Goal: Information Seeking & Learning: Find contact information

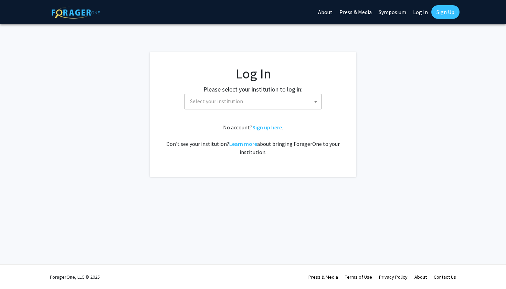
click at [261, 102] on span "Select your institution" at bounding box center [254, 101] width 134 height 14
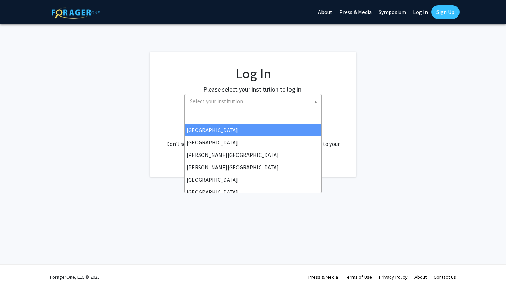
select select "34"
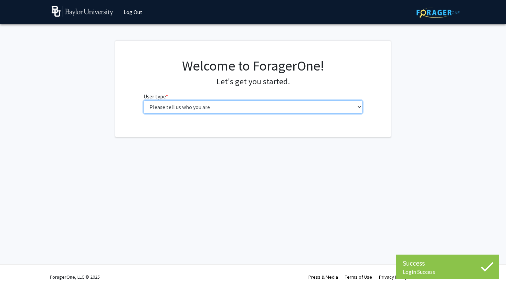
select select "1: undergrad"
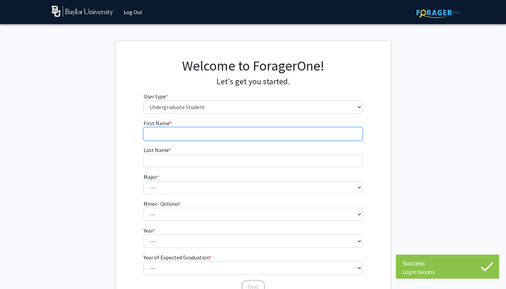
click at [304, 136] on input "First Name * required" at bounding box center [253, 133] width 219 height 13
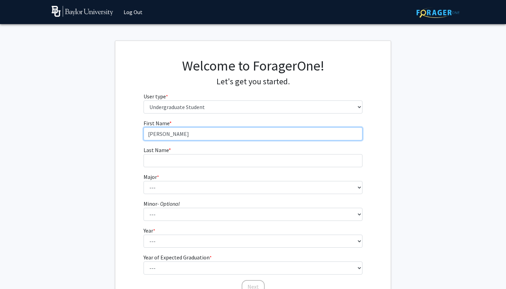
type input "Sheila"
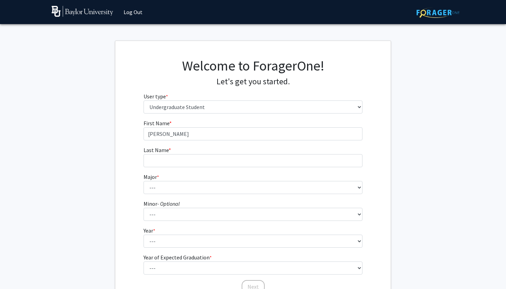
click at [287, 167] on form "First Name * required Sheila Last Name * required Major * required --- Accounti…" at bounding box center [253, 203] width 219 height 168
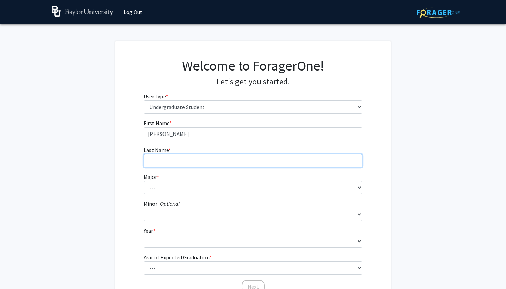
click at [282, 157] on input "Last Name * required" at bounding box center [253, 160] width 219 height 13
type input "Hernandez Maltez"
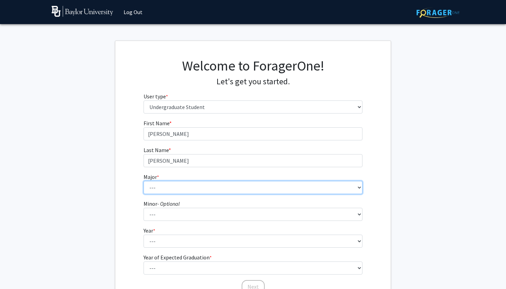
select select "16: 2681"
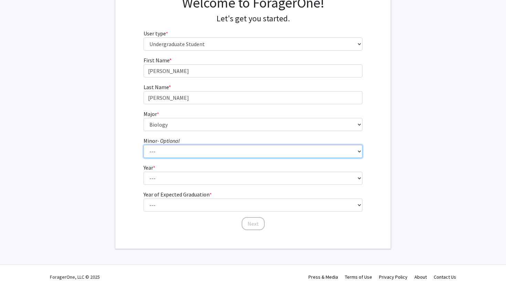
scroll to position [63, 0]
select select "13: 2076"
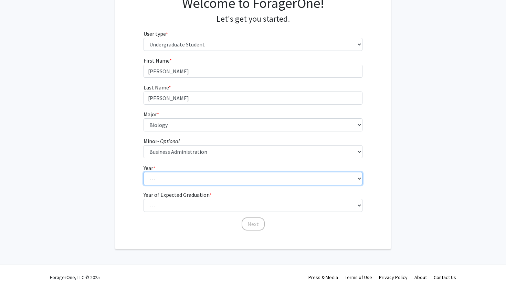
select select "4: senior"
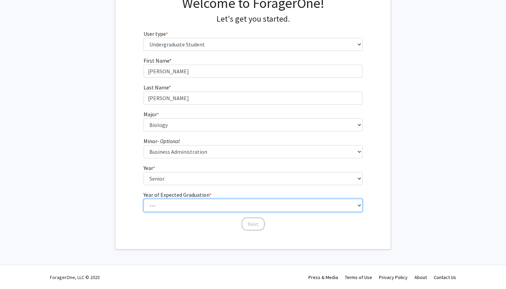
select select "2: 2026"
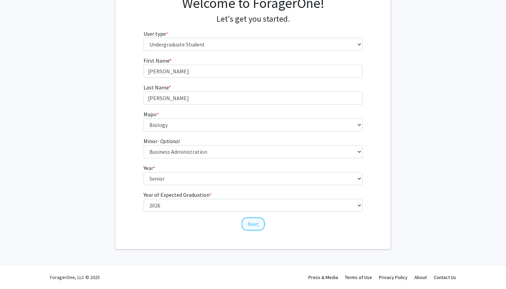
click at [255, 225] on button "Next" at bounding box center [253, 224] width 23 height 13
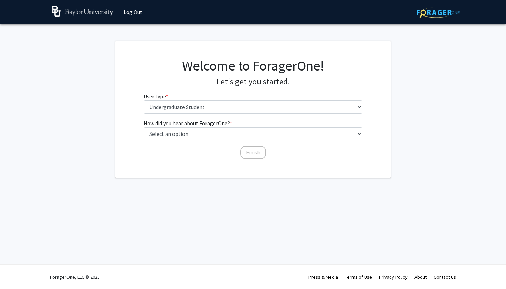
scroll to position [0, 0]
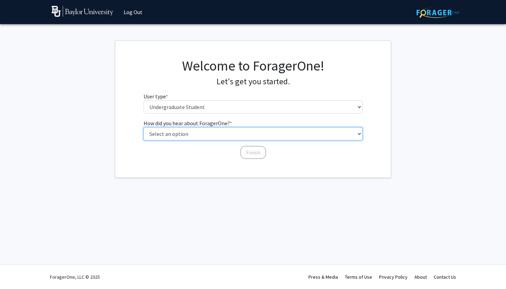
select select "2: faculty_recommendation"
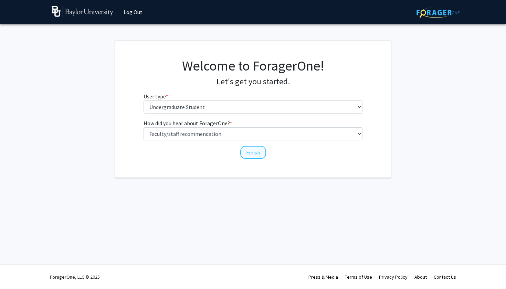
click at [252, 152] on button "Finish" at bounding box center [253, 152] width 26 height 13
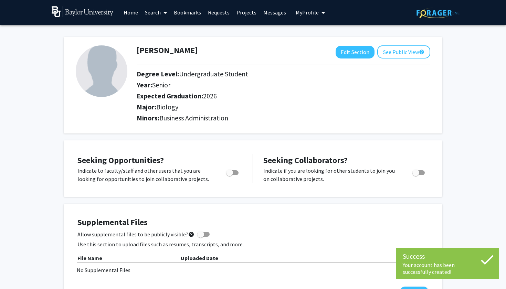
click at [107, 71] on img at bounding box center [102, 71] width 52 height 52
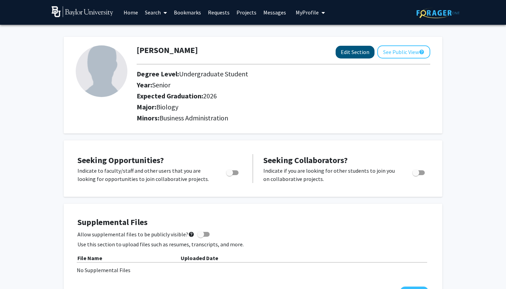
click at [356, 51] on button "Edit Section" at bounding box center [355, 52] width 39 height 13
select select "senior"
select select "2026"
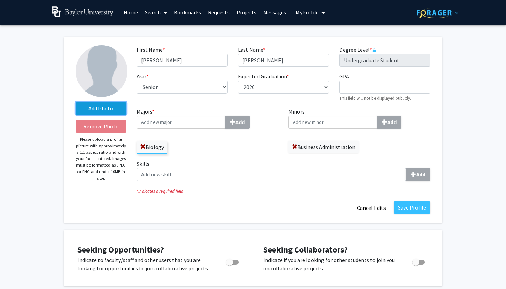
click at [110, 114] on label "Add Photo" at bounding box center [101, 108] width 51 height 12
click at [0, 0] on input "Add Photo" at bounding box center [0, 0] width 0 height 0
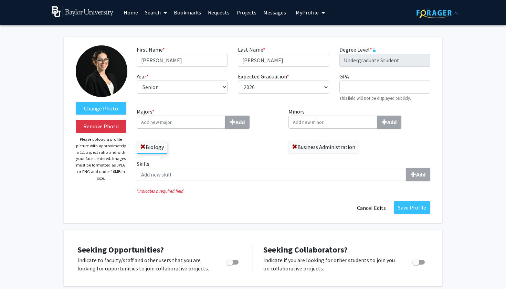
click at [205, 125] on input "Majors * Add" at bounding box center [181, 122] width 89 height 13
type input "B"
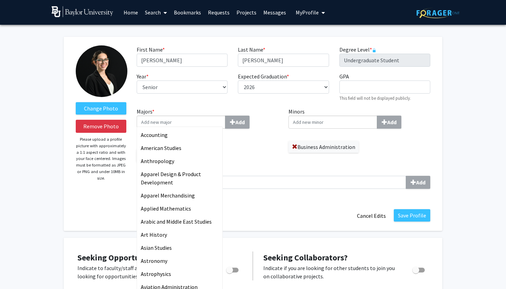
click at [272, 145] on div "Biology" at bounding box center [208, 152] width 142 height 20
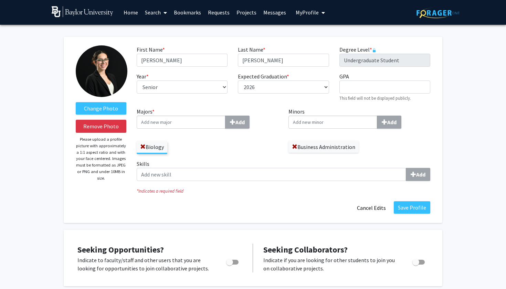
click at [306, 125] on input "Minors Add" at bounding box center [333, 122] width 89 height 13
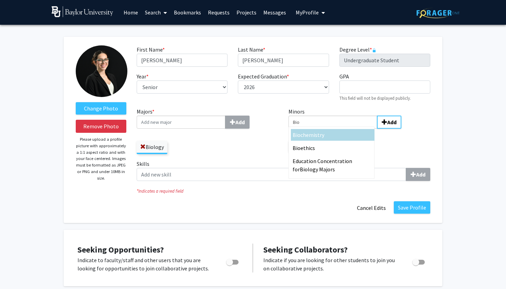
type input "Bio"
click at [307, 135] on span "chemistry" at bounding box center [313, 135] width 24 height 7
click at [226, 129] on input "Bio" at bounding box center [181, 122] width 89 height 13
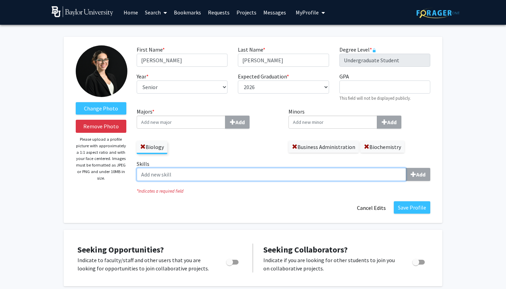
click at [218, 177] on input "Skills Add" at bounding box center [272, 174] width 270 height 13
click at [383, 177] on input "Skills Add" at bounding box center [272, 174] width 270 height 13
type input "b"
type input "P"
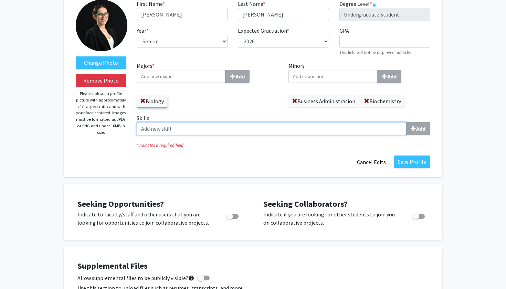
scroll to position [58, 0]
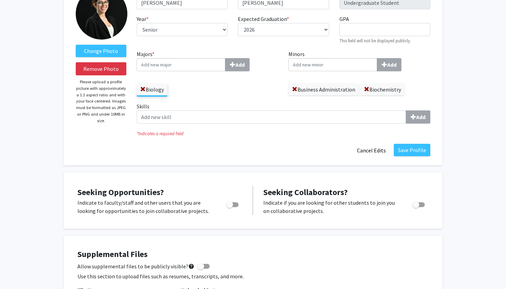
click at [232, 202] on label "Toggle" at bounding box center [231, 205] width 15 height 8
click at [230, 207] on input "Are you actively seeking opportunities?" at bounding box center [229, 207] width 0 height 0
checkbox input "true"
click at [417, 149] on button "Save Profile" at bounding box center [412, 150] width 37 height 12
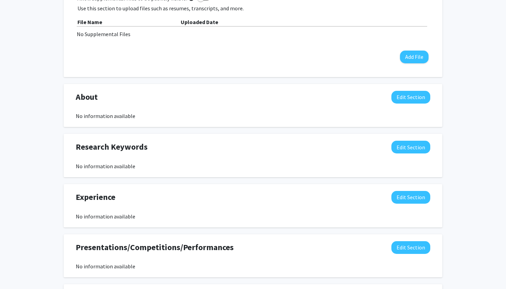
scroll to position [224, 0]
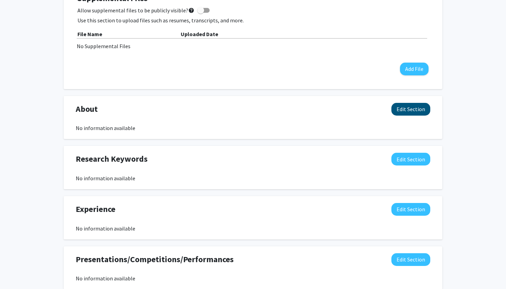
click at [399, 109] on button "Edit Section" at bounding box center [411, 109] width 39 height 13
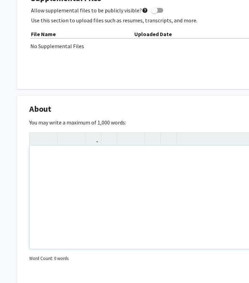
click at [58, 158] on div "Note to users with screen readers: Please deactivate our accessibility plugin f…" at bounding box center [207, 197] width 354 height 103
paste div "Note to users with screen readers: Please deactivate our accessibility plugin f…"
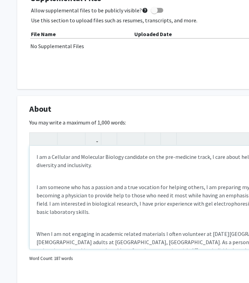
type textarea "<p>I am a Cellular and Molecular Biology candidate on the pre-medicine track, I…"
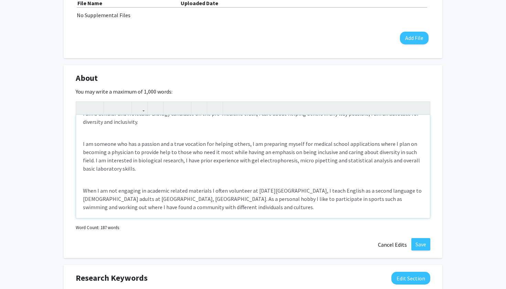
scroll to position [22, 0]
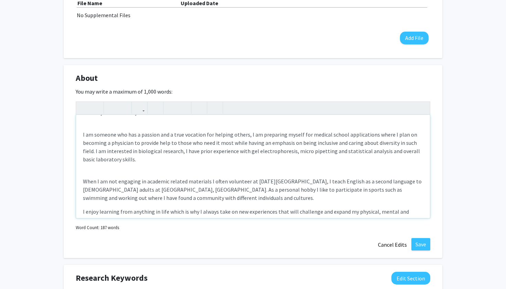
click at [215, 182] on p "When I am not engaging in academic related materials I often volunteer at Ascen…" at bounding box center [253, 189] width 340 height 25
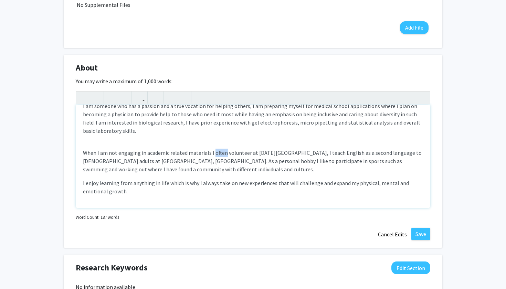
scroll to position [40, 0]
click at [297, 164] on p "When I am not engaging in academic related materials I often volunteer at Ascen…" at bounding box center [253, 161] width 340 height 25
type textarea "<p>I am a Cellular and Molecular Biology candidate on the pre-medicine track, I…"
click at [422, 238] on button "Save" at bounding box center [421, 234] width 19 height 12
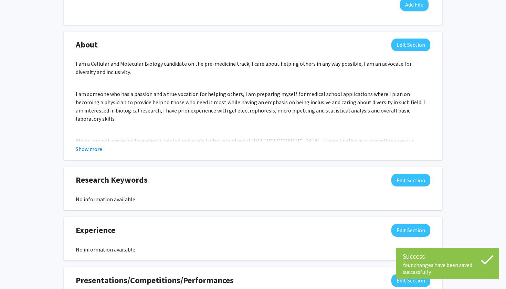
scroll to position [295, 0]
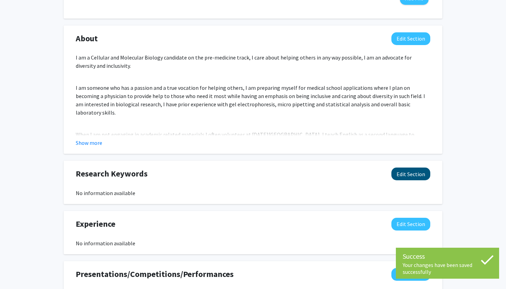
click at [407, 176] on button "Edit Section" at bounding box center [411, 174] width 39 height 13
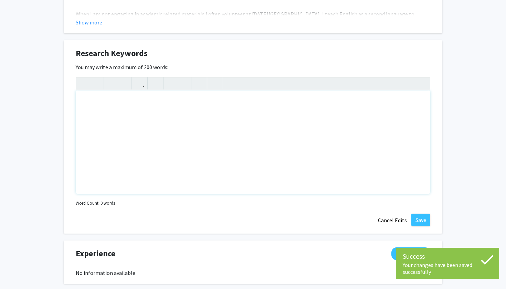
scroll to position [421, 0]
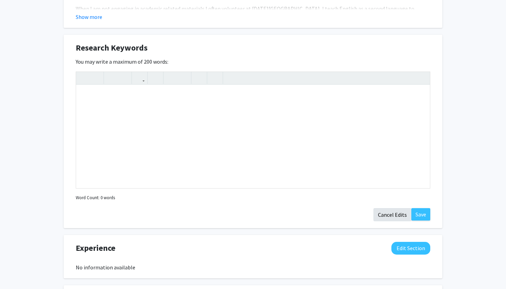
click at [396, 217] on button "Cancel Edits" at bounding box center [393, 214] width 38 height 13
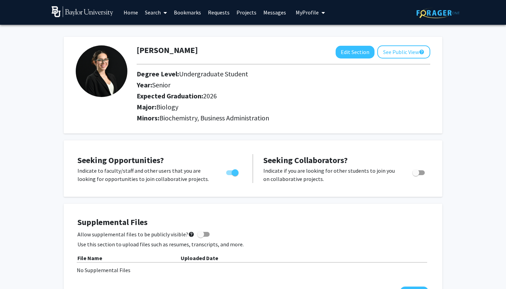
scroll to position [0, 0]
click at [405, 54] on button "See Public View help" at bounding box center [403, 51] width 53 height 13
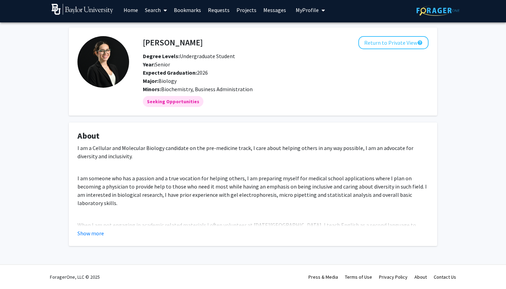
scroll to position [3, 0]
click at [96, 231] on button "Show more" at bounding box center [90, 233] width 27 height 8
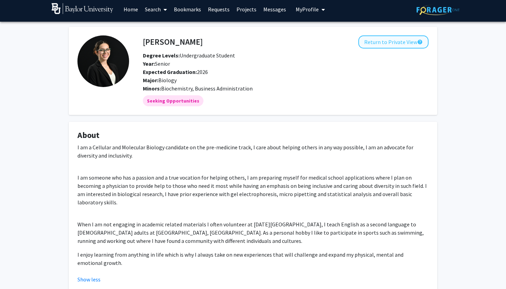
click at [374, 44] on button "Return to Private View help" at bounding box center [394, 41] width 70 height 13
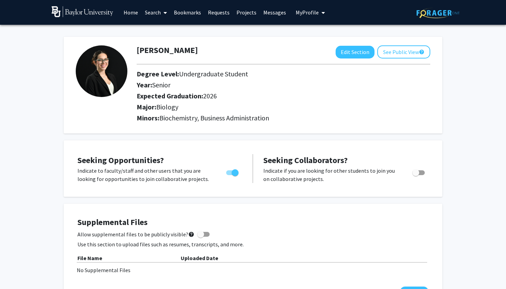
scroll to position [3, 0]
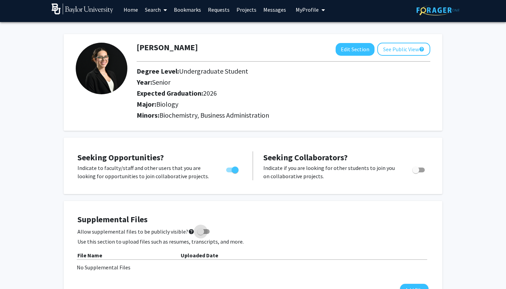
click at [204, 232] on span at bounding box center [203, 231] width 12 height 5
click at [201, 234] on input "Allow supplemental files to be publicly visible? help" at bounding box center [200, 234] width 0 height 0
checkbox input "true"
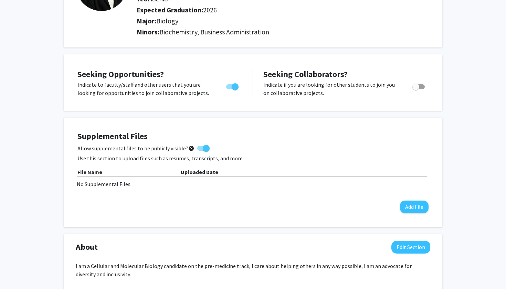
scroll to position [89, 0]
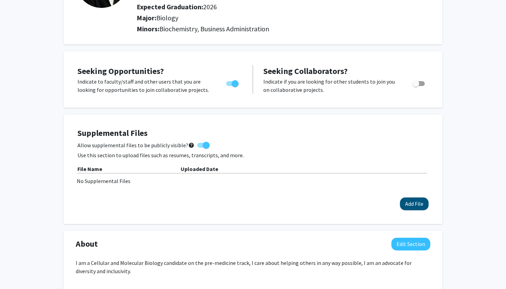
click at [426, 203] on button "Add File" at bounding box center [414, 204] width 29 height 13
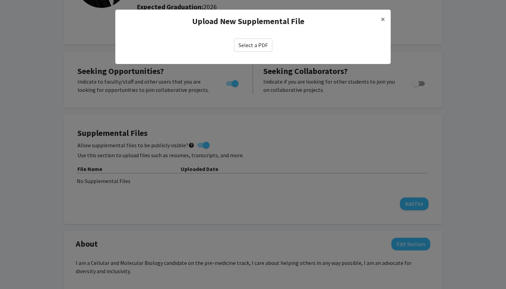
click at [245, 45] on label "Select a PDF" at bounding box center [253, 45] width 38 height 13
click at [0, 0] on input "Select a PDF" at bounding box center [0, 0] width 0 height 0
click at [380, 23] on button "×" at bounding box center [382, 19] width 15 height 19
click at [385, 18] on button "×" at bounding box center [382, 19] width 15 height 19
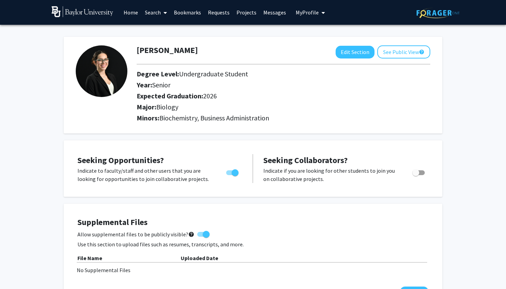
scroll to position [0, 0]
click at [364, 55] on button "Edit Section" at bounding box center [355, 52] width 39 height 13
select select "senior"
select select "2026"
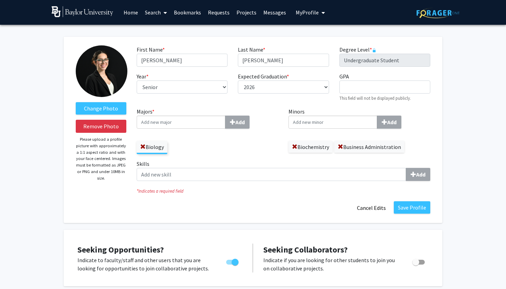
click at [226, 129] on input "Minors Add" at bounding box center [181, 122] width 89 height 13
type input "Span"
click at [342, 139] on div "Span ish" at bounding box center [333, 135] width 80 height 8
click at [342, 129] on input "Span" at bounding box center [333, 122] width 89 height 13
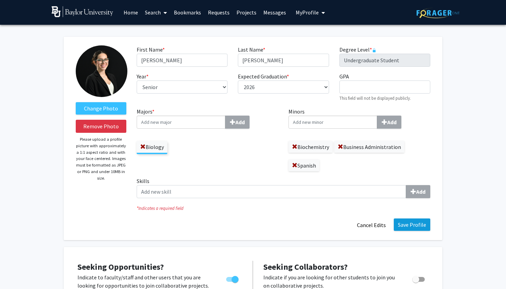
click at [412, 221] on button "Save Profile" at bounding box center [412, 225] width 37 height 12
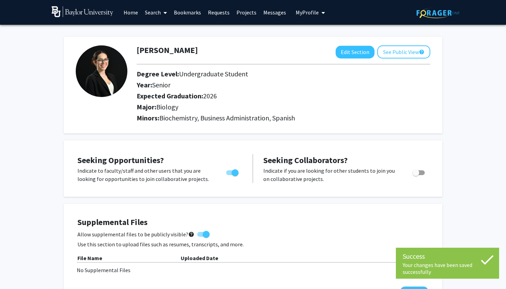
click at [134, 18] on link "Home" at bounding box center [130, 12] width 21 height 24
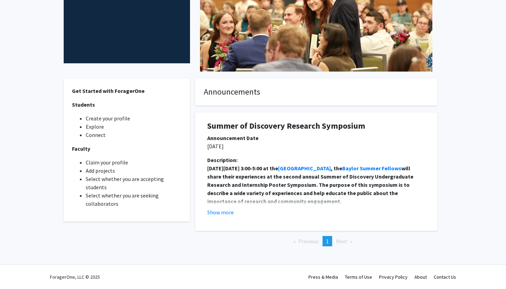
scroll to position [117, 0]
click at [343, 244] on span "Next page" at bounding box center [341, 241] width 11 height 7
click at [216, 211] on button "Show more" at bounding box center [220, 212] width 27 height 8
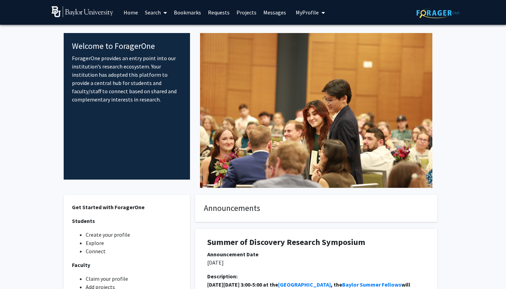
scroll to position [0, 0]
click at [127, 14] on link "Home" at bounding box center [130, 12] width 21 height 24
click at [76, 15] on img at bounding box center [83, 11] width 62 height 11
click at [144, 84] on p "ForagerOne provides an entry point into our institution’s research ecosystem. Y…" at bounding box center [127, 79] width 110 height 50
click at [158, 15] on link "Search" at bounding box center [156, 12] width 29 height 24
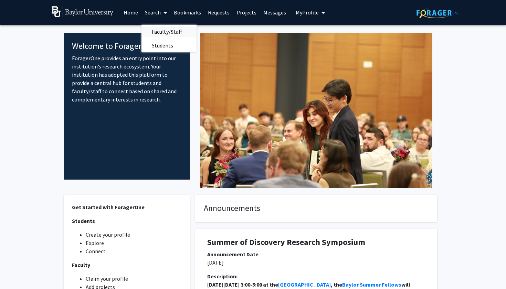
click at [160, 32] on span "Faculty/Staff" at bounding box center [167, 32] width 51 height 14
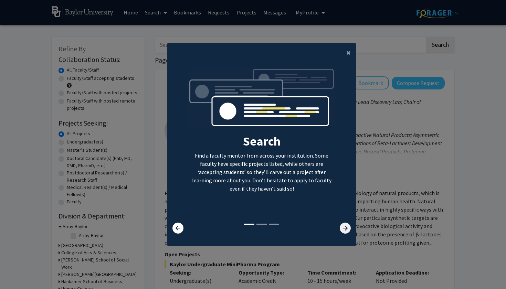
click at [342, 233] on icon at bounding box center [345, 228] width 11 height 11
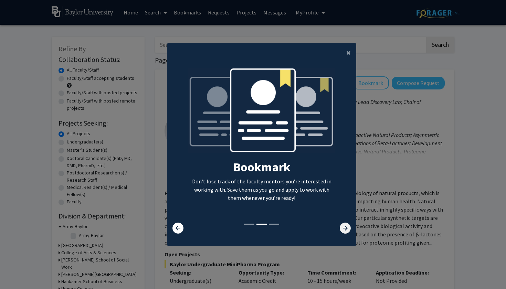
click at [344, 232] on icon at bounding box center [345, 228] width 11 height 11
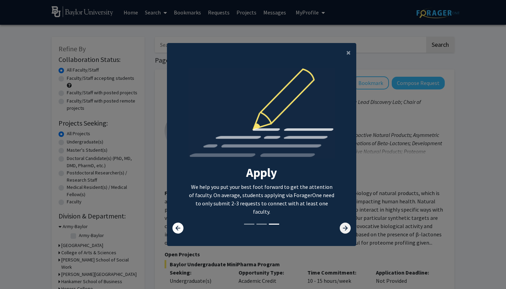
click at [344, 230] on icon at bounding box center [345, 228] width 11 height 11
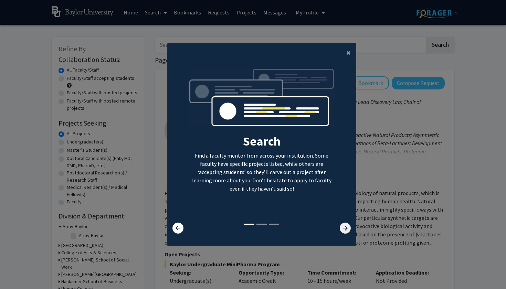
click at [344, 230] on icon at bounding box center [345, 228] width 11 height 11
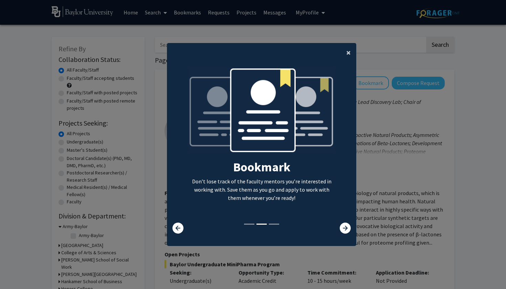
click at [347, 52] on span "×" at bounding box center [348, 52] width 4 height 11
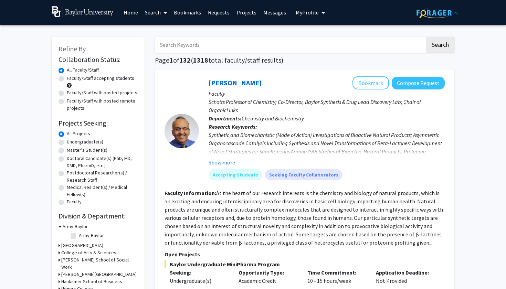
click at [294, 45] on input "Search Keywords" at bounding box center [290, 45] width 270 height 16
type input "Dwayne simmons"
click at [440, 46] on button "Search" at bounding box center [440, 45] width 28 height 16
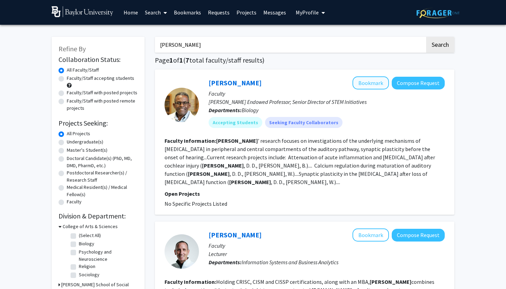
click at [372, 82] on button "Bookmark" at bounding box center [371, 82] width 37 height 13
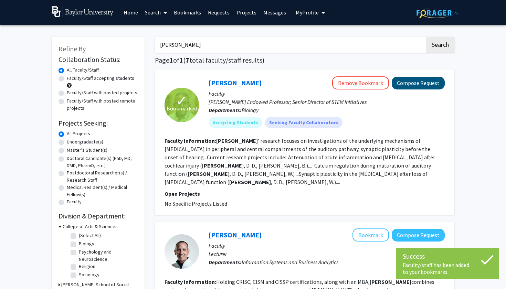
click at [428, 89] on button "Compose Request" at bounding box center [418, 83] width 53 height 13
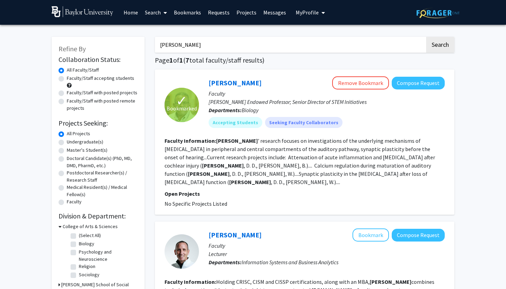
click at [245, 46] on input "Dwayne simmons" at bounding box center [290, 45] width 270 height 16
type input "Pitts"
click at [440, 46] on button "Search" at bounding box center [440, 45] width 28 height 16
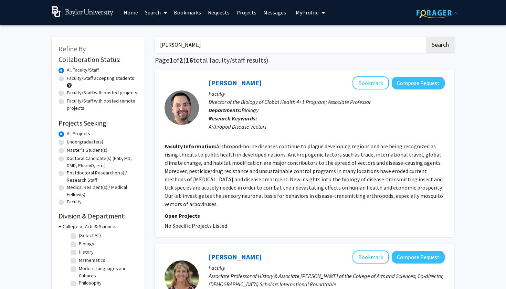
click at [229, 48] on input "Pitts" at bounding box center [290, 45] width 270 height 16
